Goal: Communication & Community: Share content

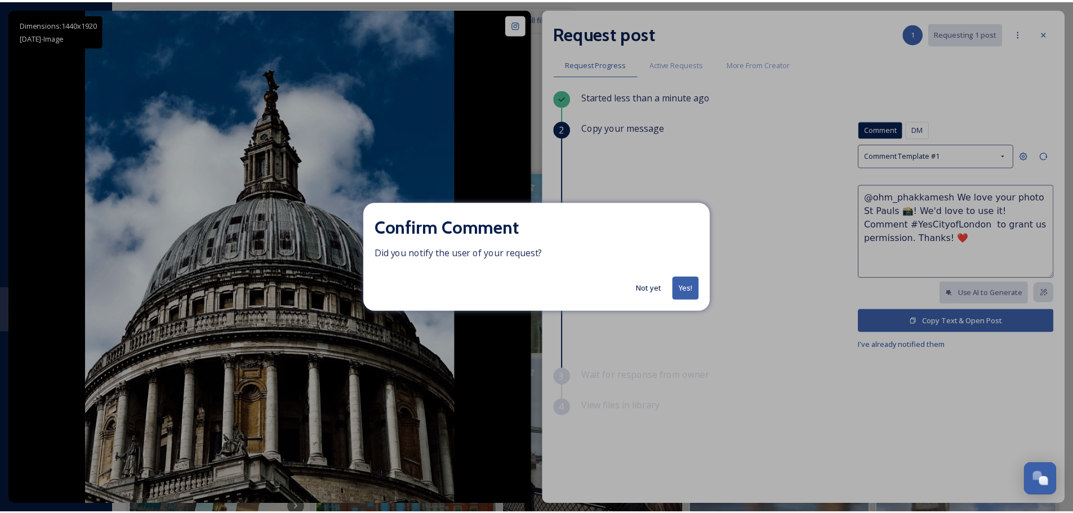
scroll to position [5293, 0]
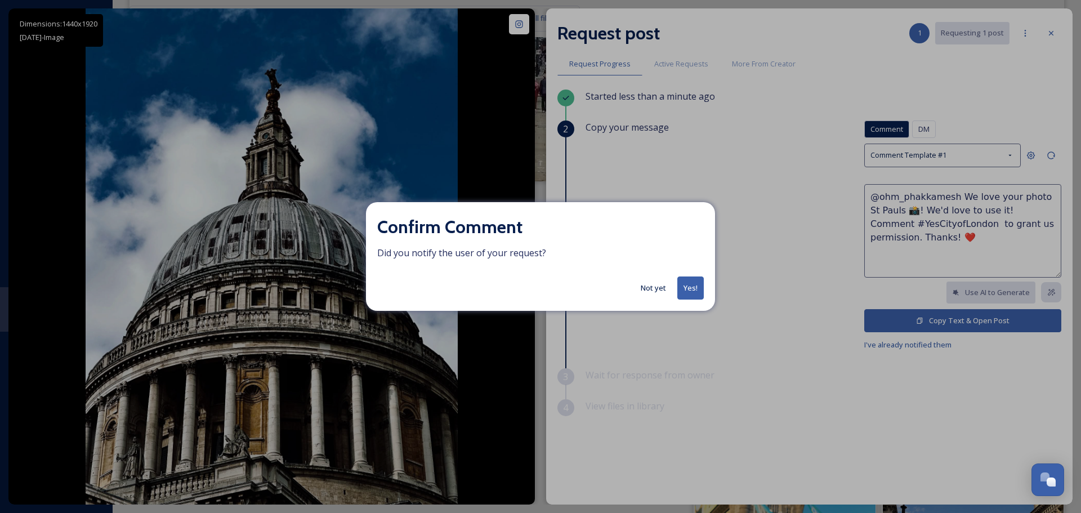
click at [685, 288] on button "Yes!" at bounding box center [690, 287] width 26 height 23
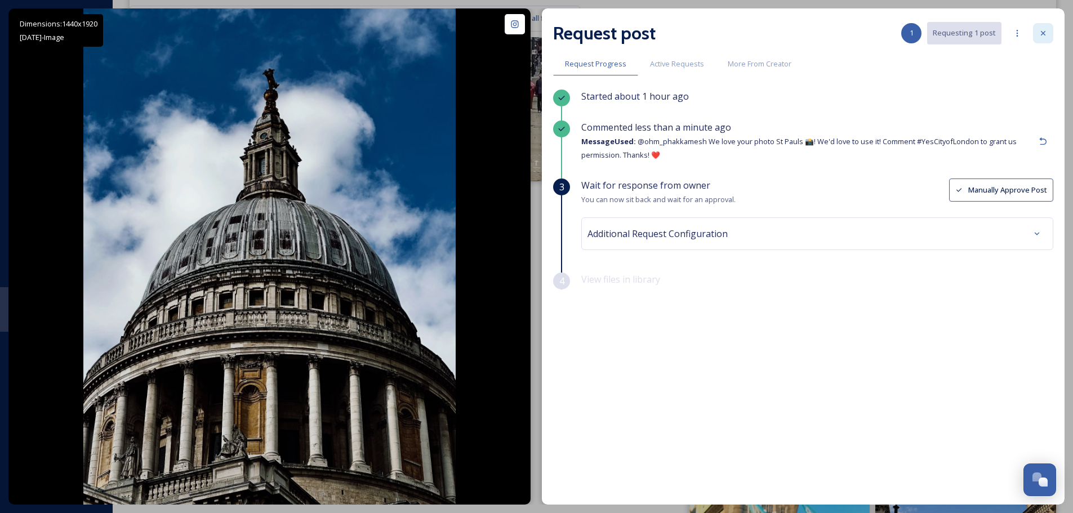
click at [1040, 26] on div at bounding box center [1043, 33] width 20 height 20
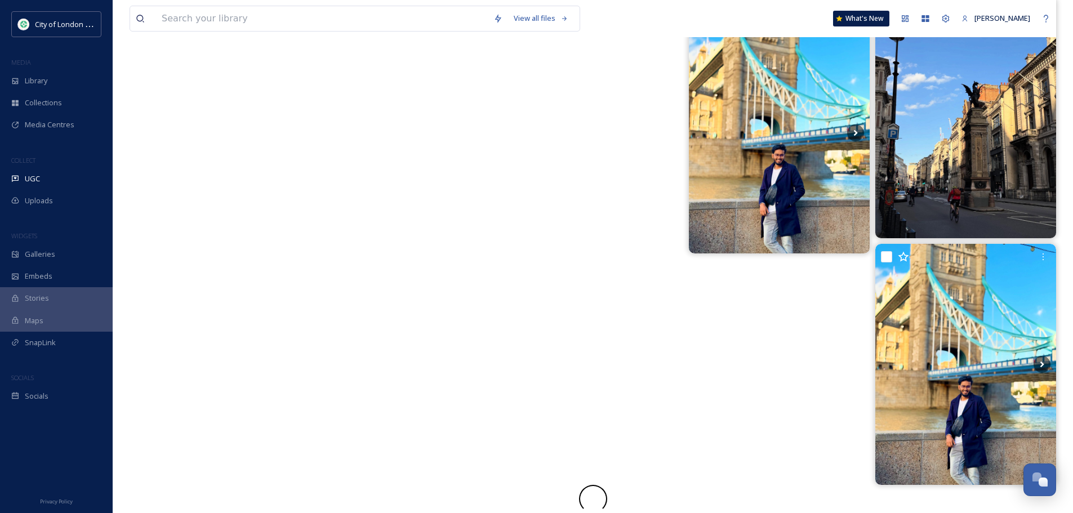
scroll to position [5737, 0]
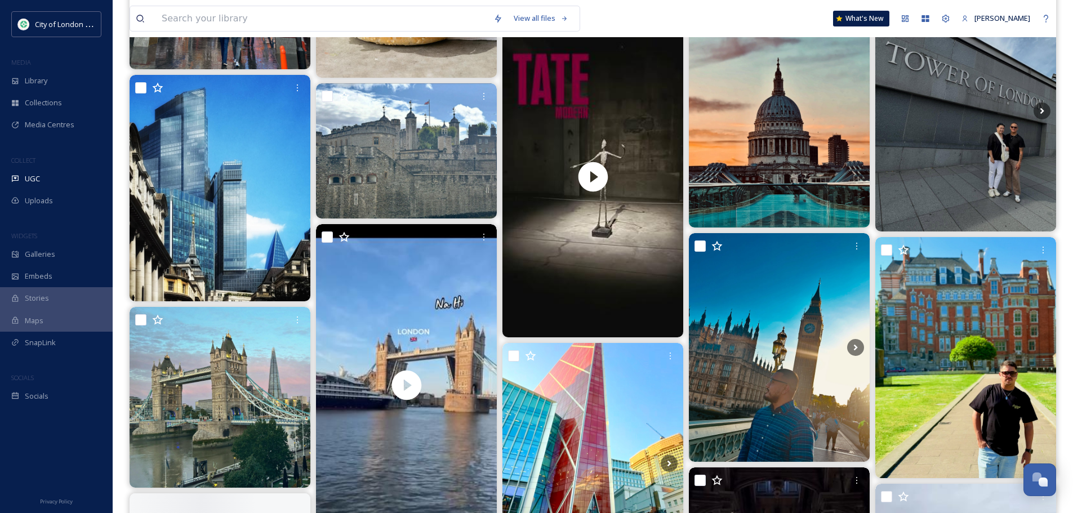
scroll to position [1070, 0]
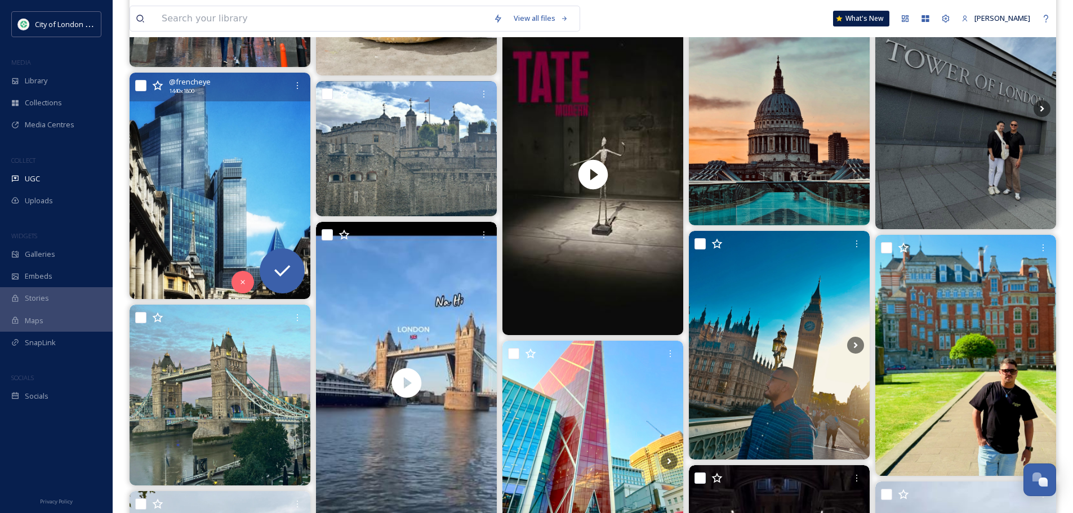
click at [238, 153] on img at bounding box center [220, 186] width 181 height 226
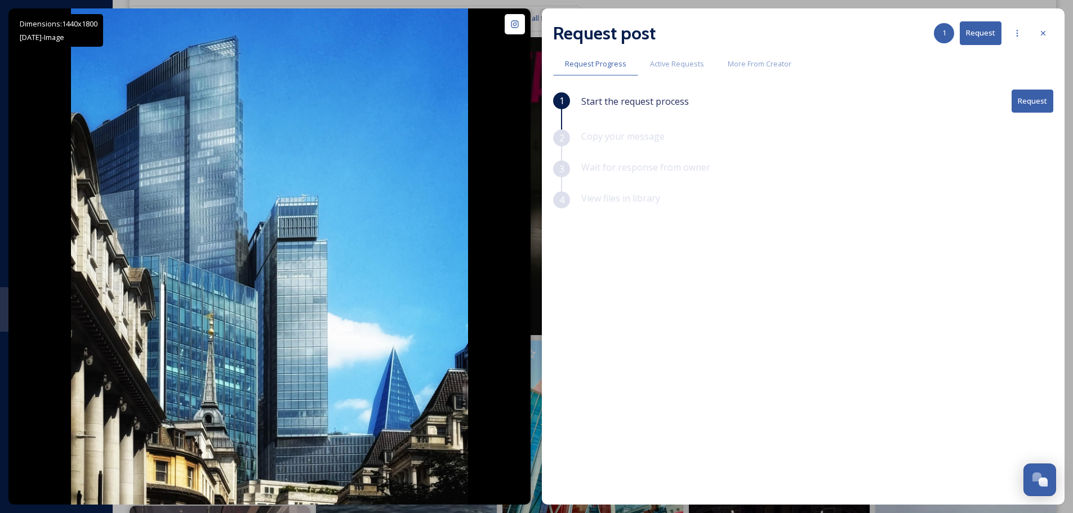
click at [1024, 100] on button "Request" at bounding box center [1032, 101] width 42 height 23
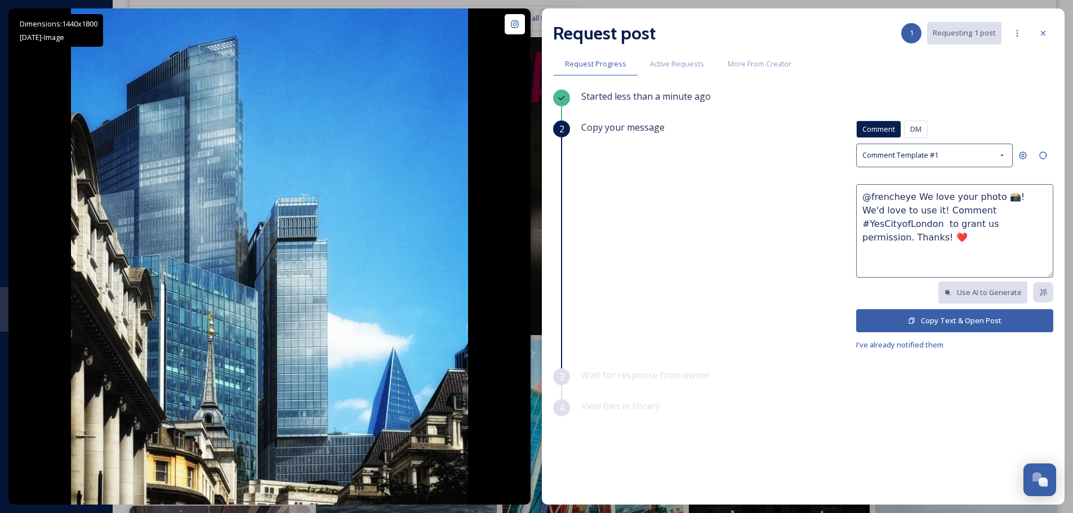
drag, startPoint x: 992, startPoint y: 196, endPoint x: 1013, endPoint y: 195, distance: 21.4
click at [993, 196] on textarea "@frencheye We love your photo 📸! We'd love to use it! Comment #YesCityofLondon …" at bounding box center [954, 230] width 197 height 93
click at [880, 211] on textarea "@frencheye We love your photo of the city of london skyline 📸! We'd love to use…" at bounding box center [954, 230] width 197 height 93
type textarea "@frencheye We love your photo of the city of London skyline 📸! We'd love to use…"
click at [974, 326] on button "Copy Text & Open Post" at bounding box center [954, 320] width 197 height 23
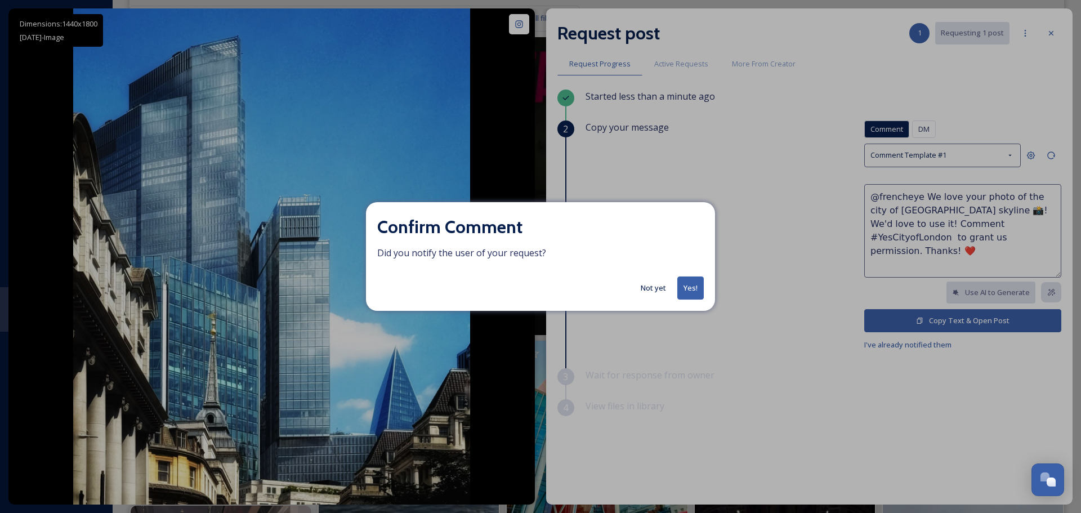
click at [689, 291] on button "Yes!" at bounding box center [690, 287] width 26 height 23
